Goal: Navigation & Orientation: Find specific page/section

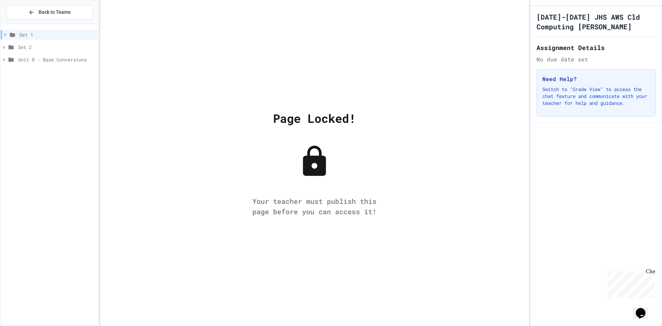
click at [39, 35] on span "Set 1" at bounding box center [57, 34] width 76 height 7
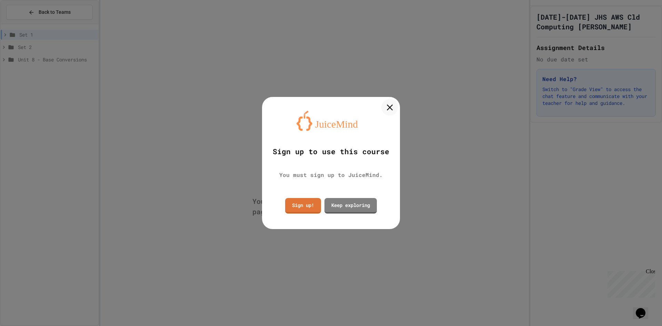
drag, startPoint x: 394, startPoint y: 107, endPoint x: 661, endPoint y: 241, distance: 298.9
click at [393, 108] on icon at bounding box center [389, 107] width 10 height 10
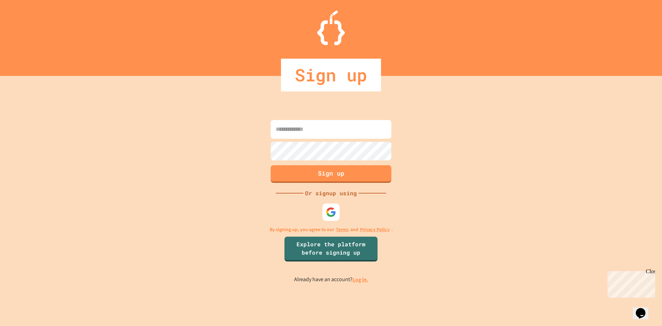
click at [325, 119] on form "Sign up" at bounding box center [331, 151] width 124 height 66
click at [331, 127] on input at bounding box center [330, 129] width 121 height 19
click at [358, 279] on link "Log in." at bounding box center [360, 279] width 16 height 7
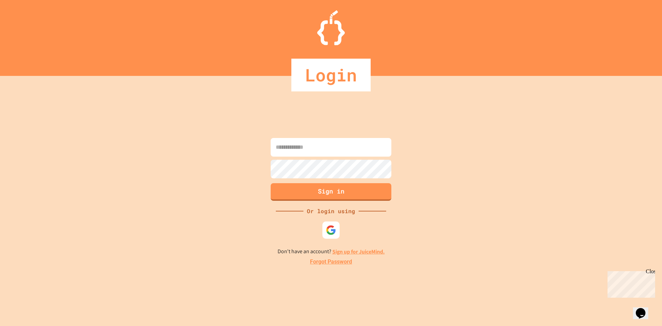
click at [335, 143] on input at bounding box center [330, 147] width 121 height 19
type input "**********"
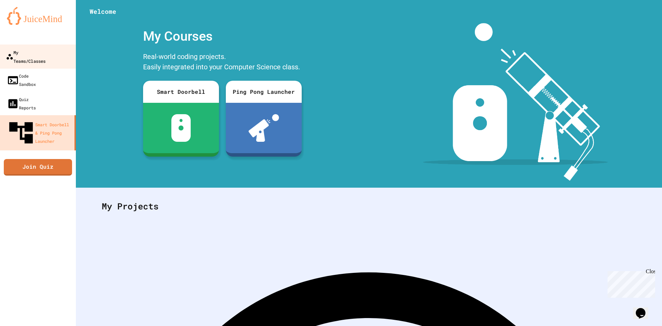
click at [26, 55] on div "My Teams/Classes" at bounding box center [26, 56] width 40 height 17
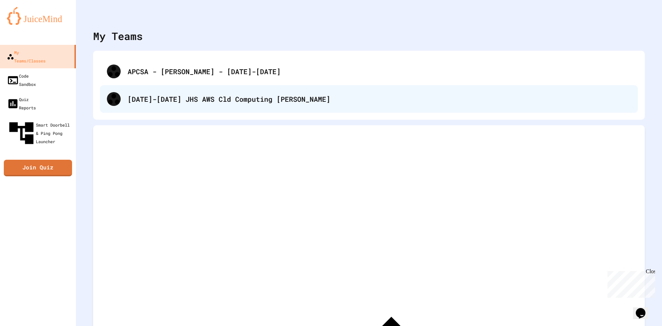
click at [234, 103] on div "[DATE]-[DATE] JHS AWS Cld Computing [PERSON_NAME]" at bounding box center [378, 99] width 503 height 10
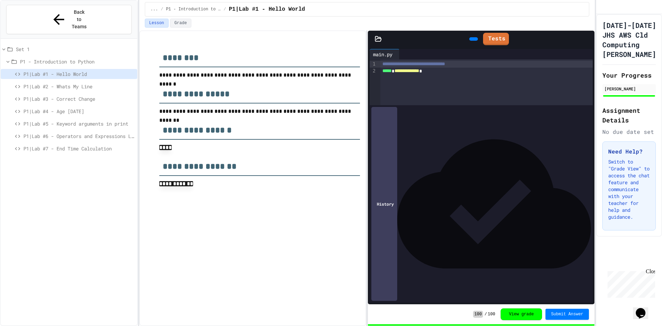
click at [92, 95] on span "P1|Lab #3 - Correct Change" at bounding box center [78, 98] width 111 height 7
